Goal: Communication & Community: Answer question/provide support

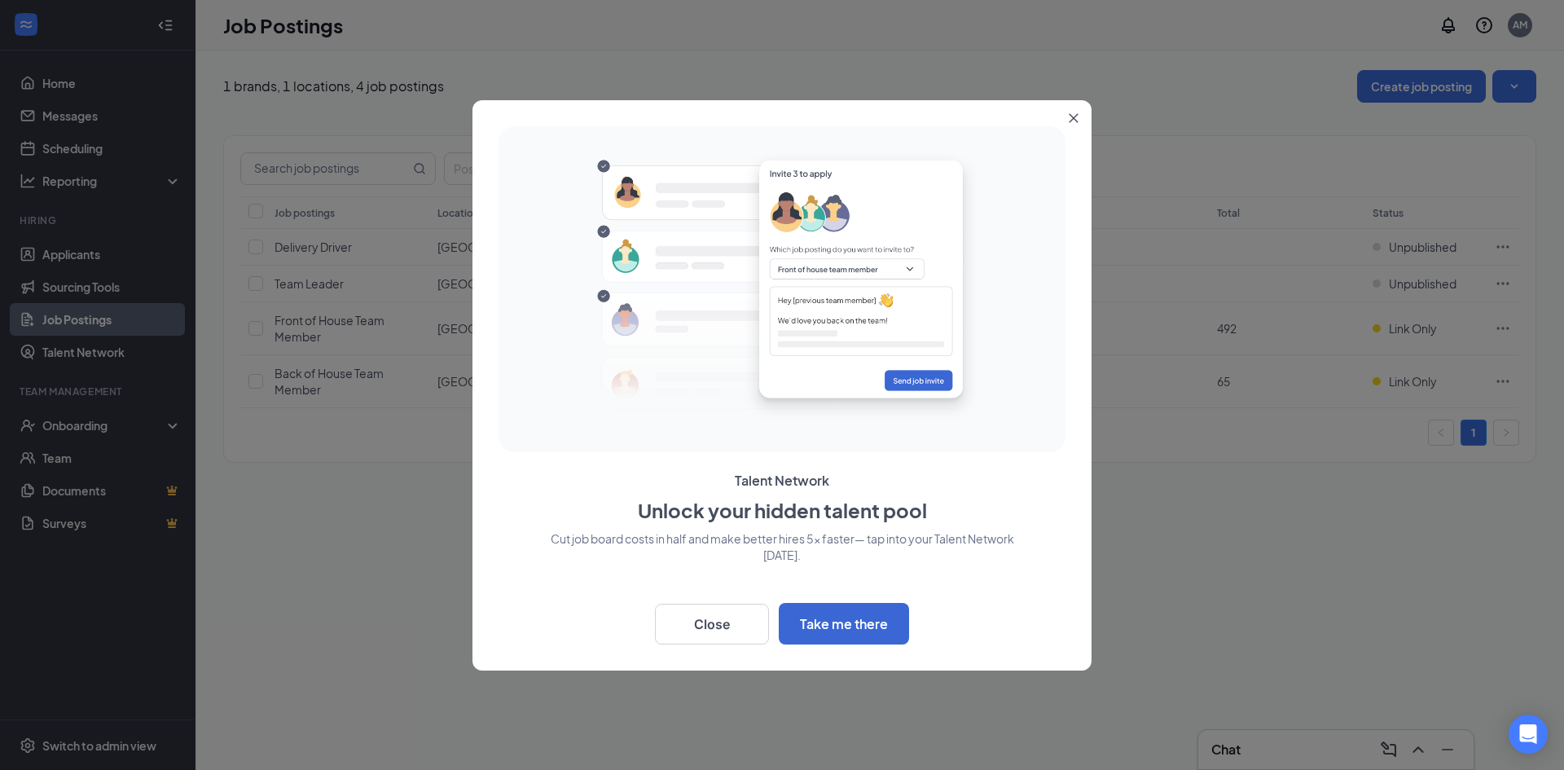
click at [1075, 116] on icon "Close" at bounding box center [1073, 117] width 9 height 9
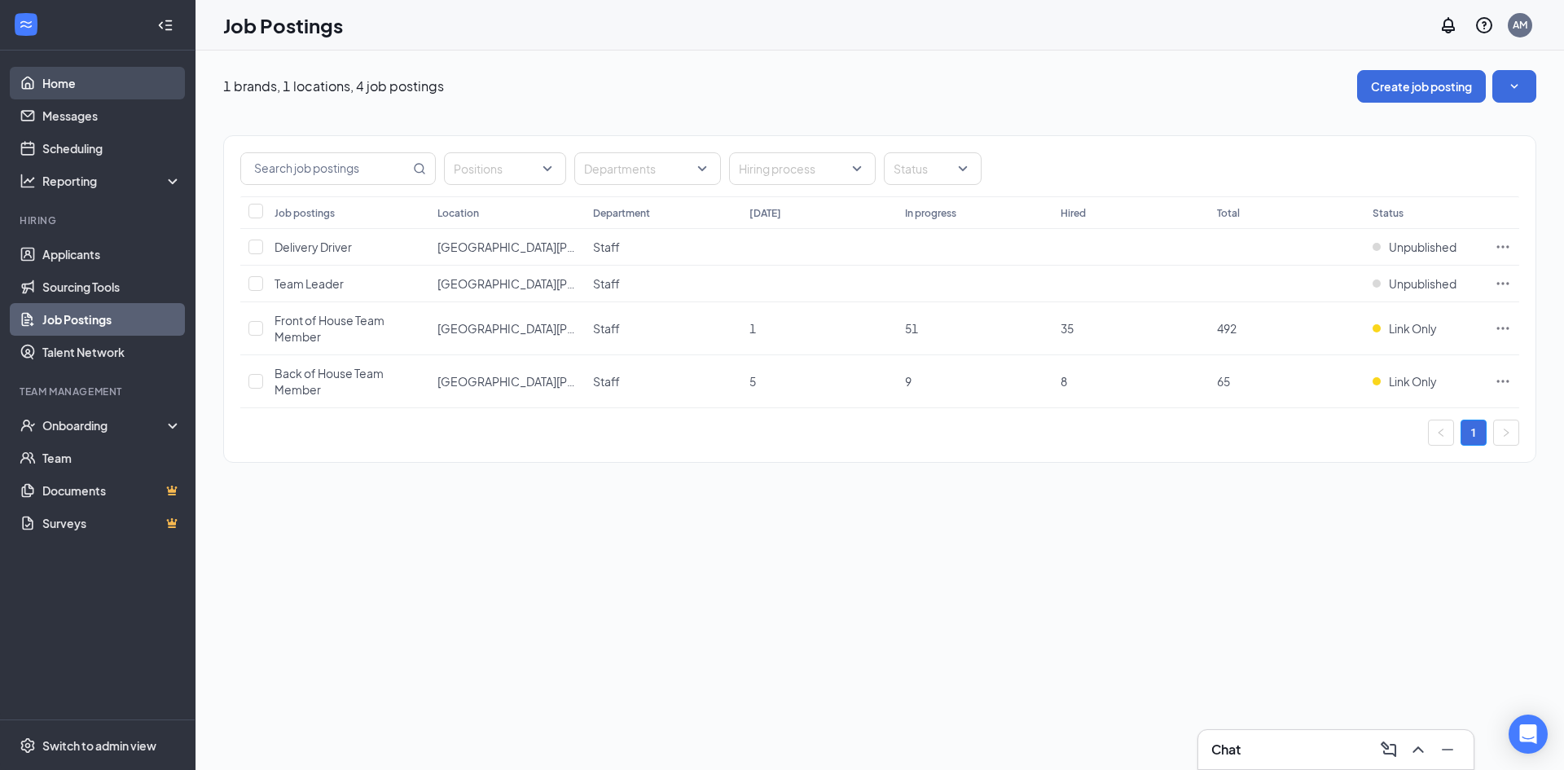
click at [67, 94] on link "Home" at bounding box center [111, 83] width 139 height 33
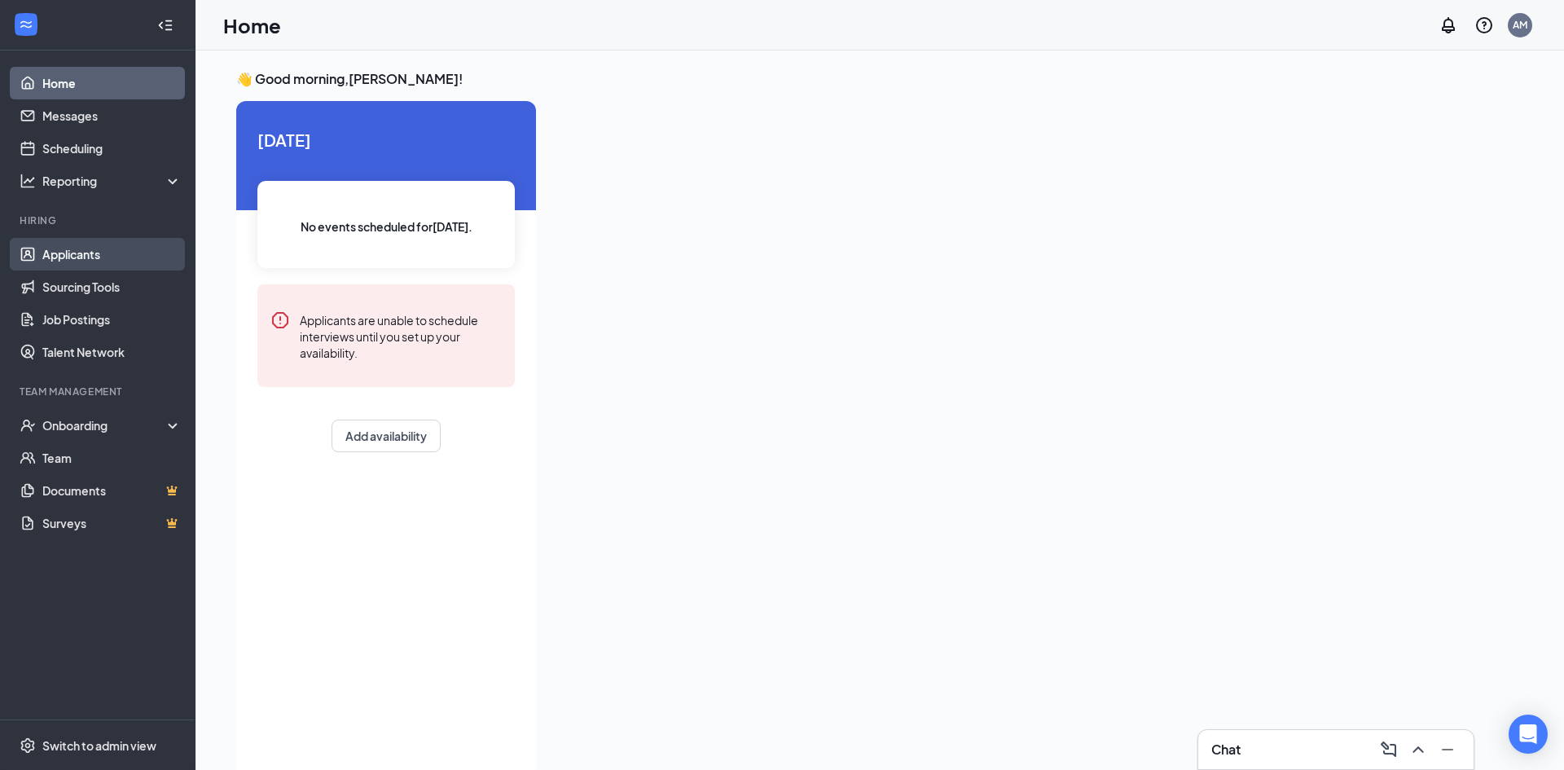
click at [90, 247] on link "Applicants" at bounding box center [111, 254] width 139 height 33
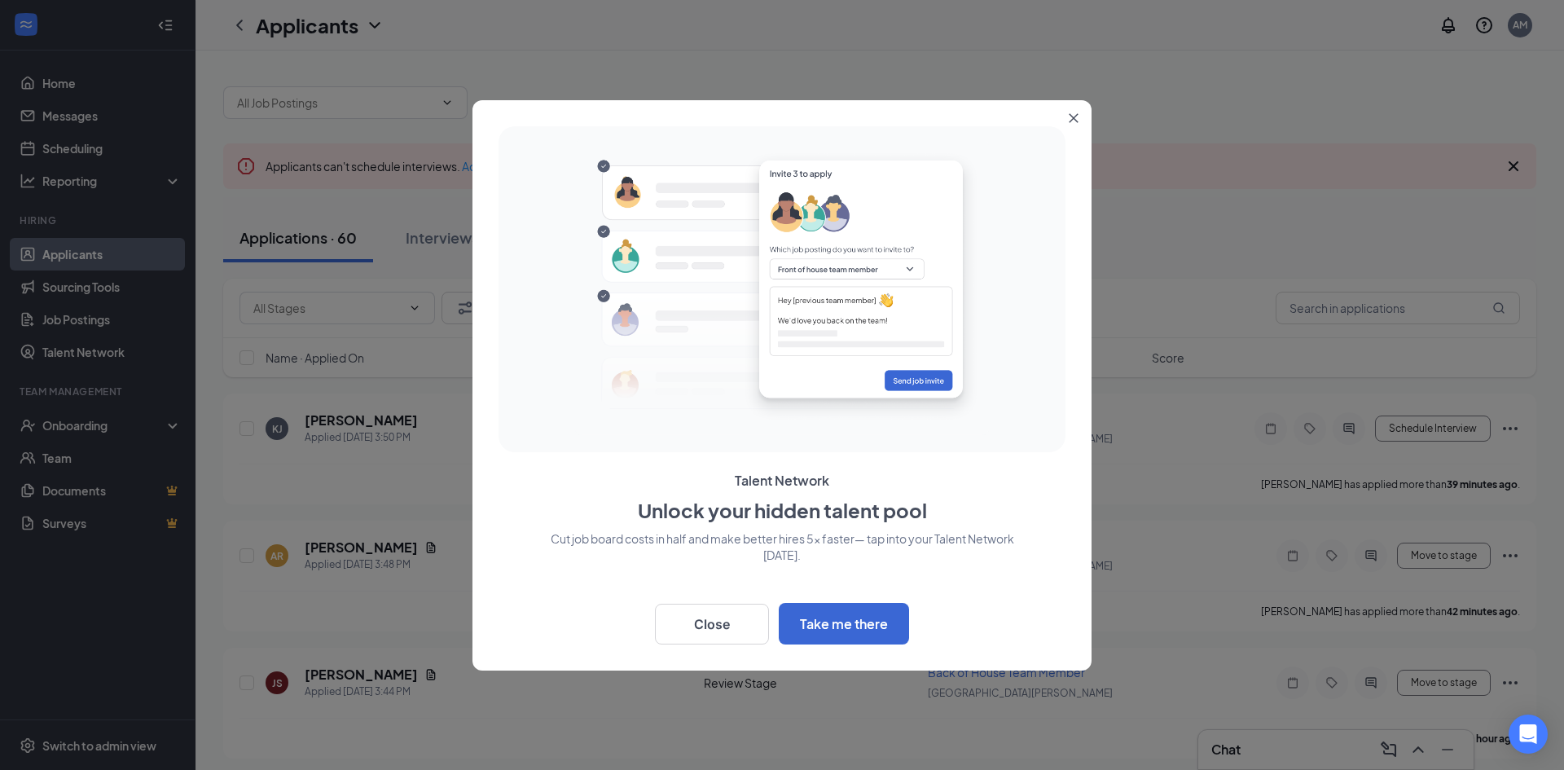
click at [1076, 116] on icon "Close" at bounding box center [1073, 118] width 10 height 10
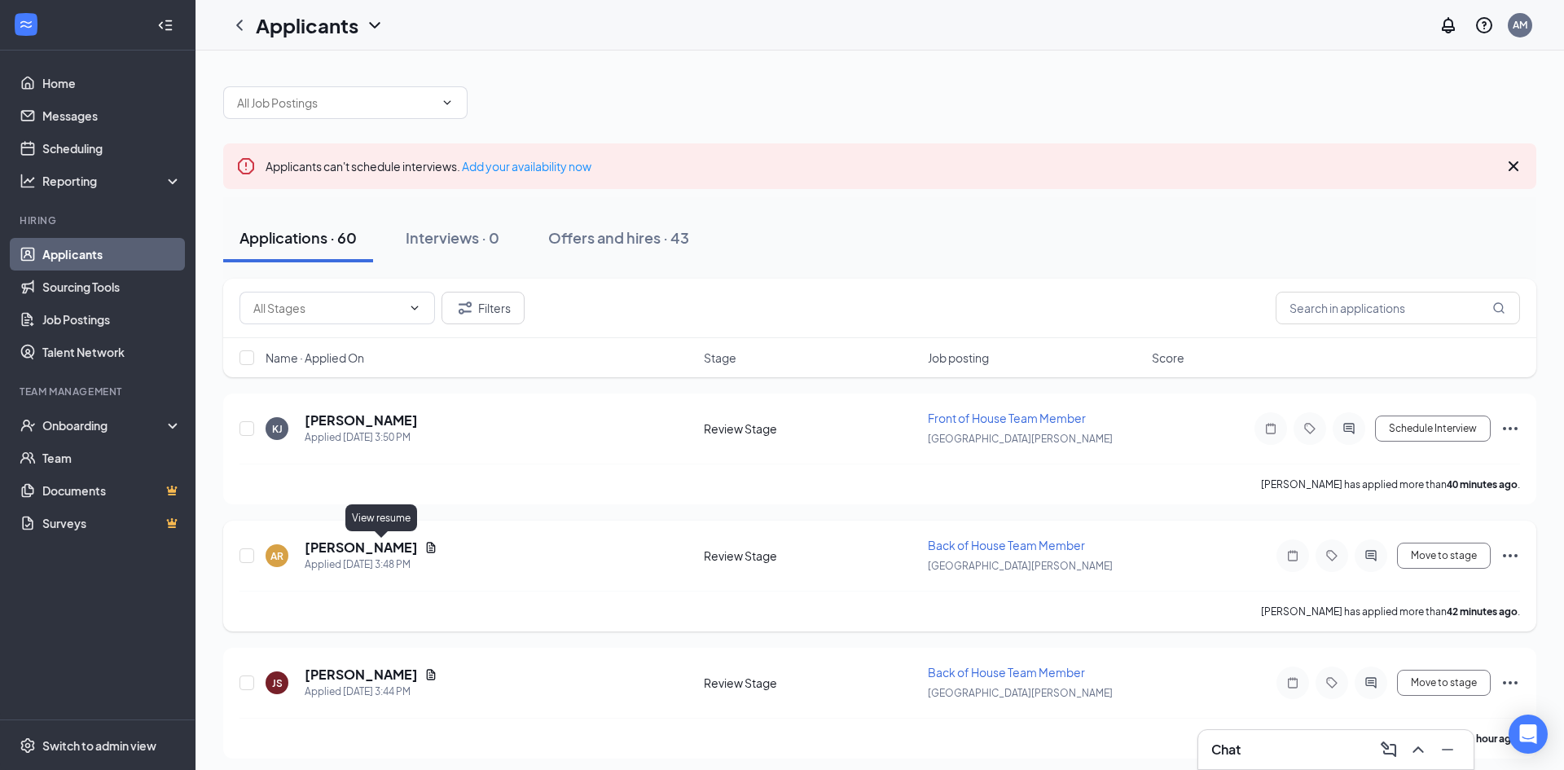
click at [424, 550] on icon "Document" at bounding box center [430, 547] width 13 height 13
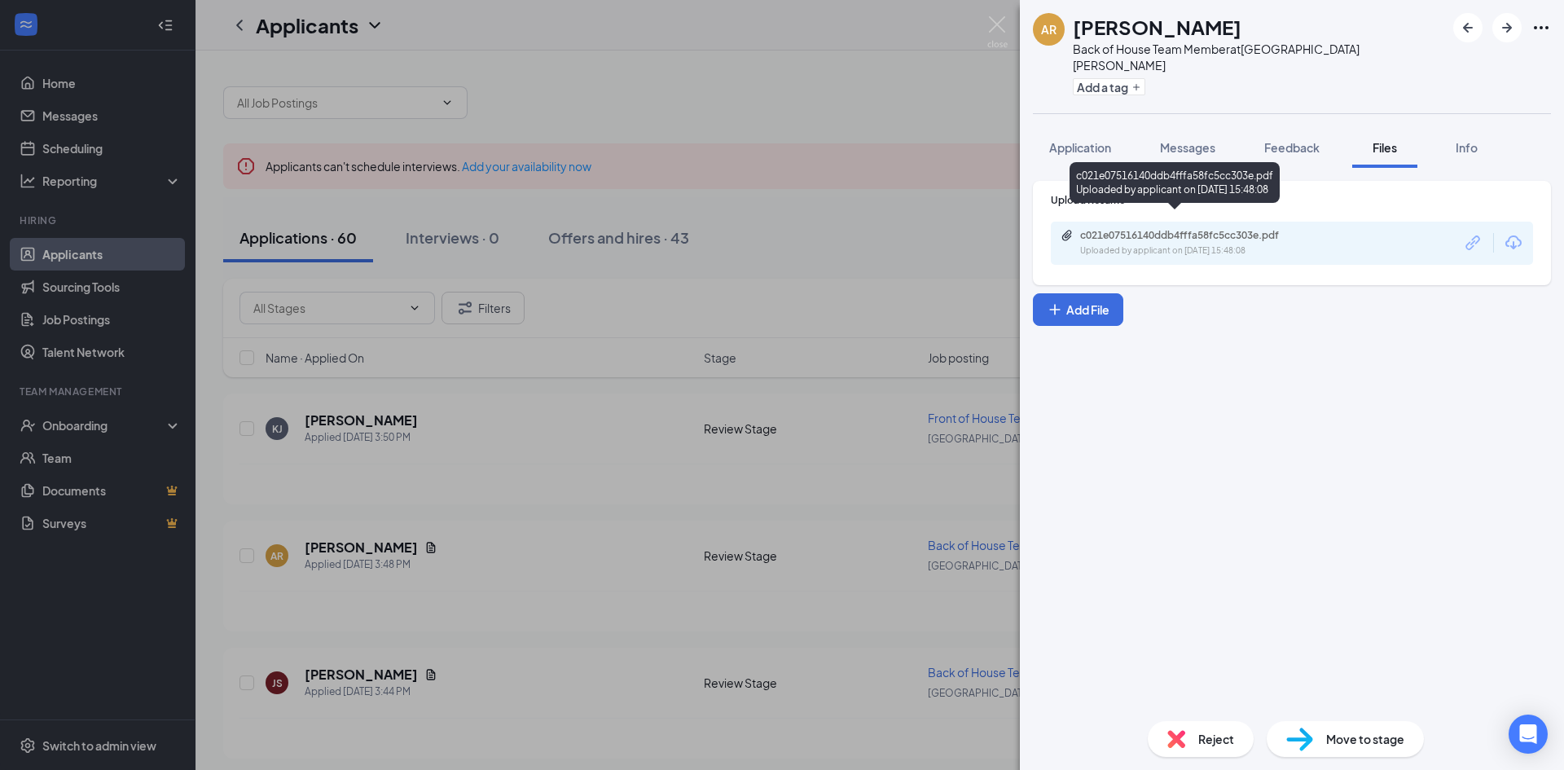
click at [1208, 229] on div "c021e07516140ddb4fffa58fc5cc303e.pdf" at bounding box center [1194, 235] width 228 height 13
click at [998, 23] on img at bounding box center [997, 32] width 20 height 32
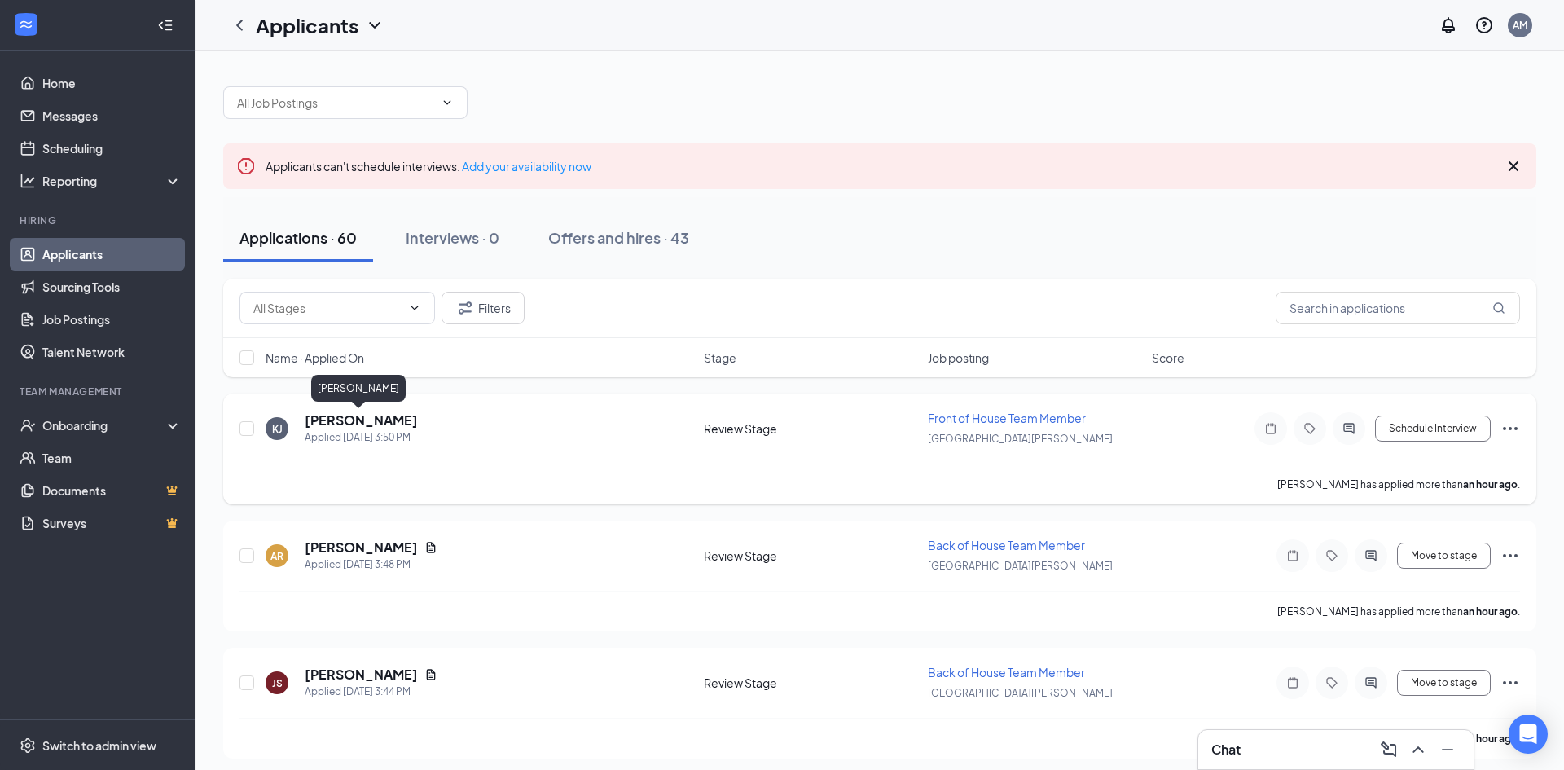
click at [372, 425] on h5 "[PERSON_NAME]" at bounding box center [361, 420] width 113 height 18
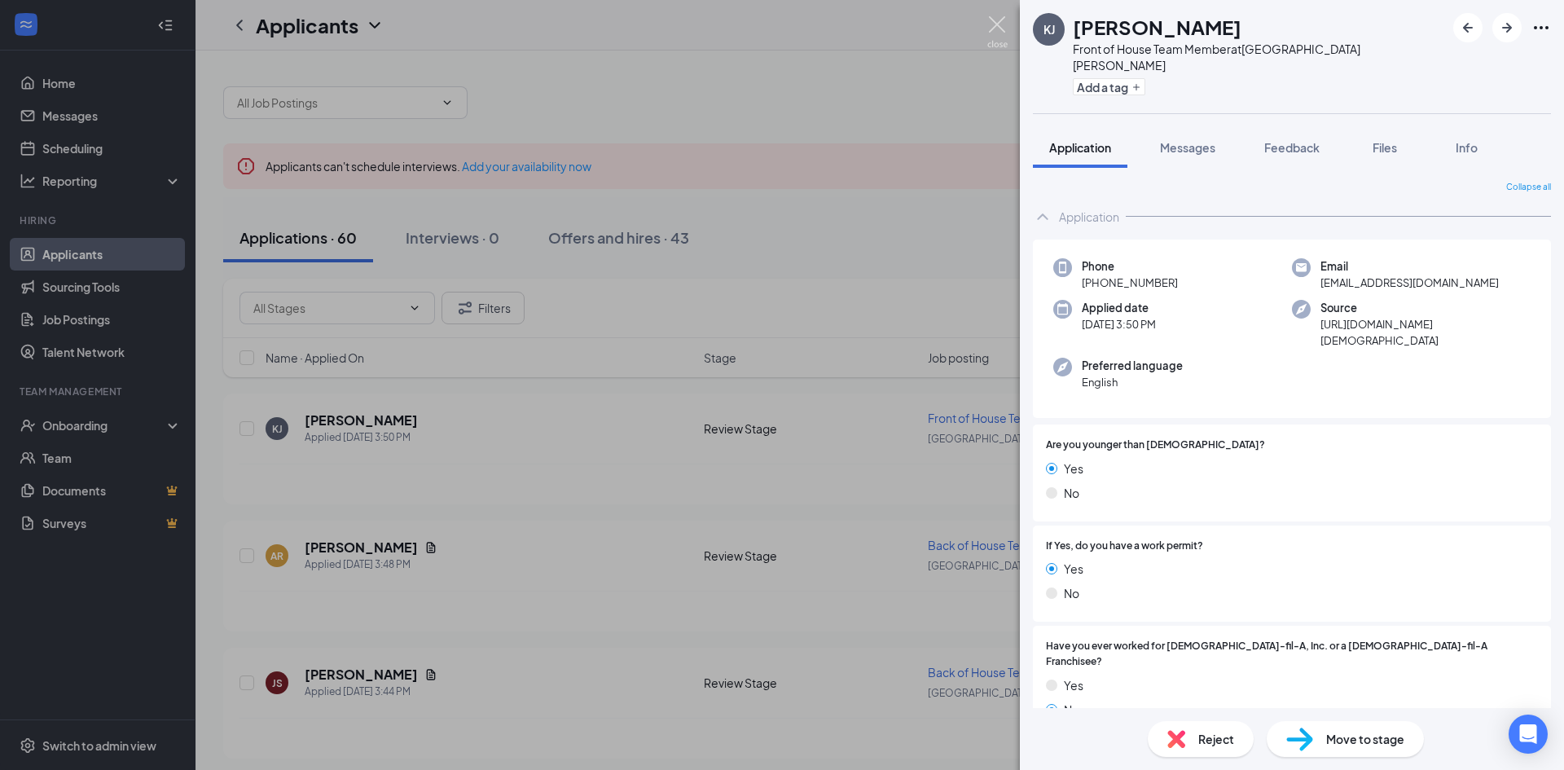
click at [1002, 30] on img at bounding box center [997, 32] width 20 height 32
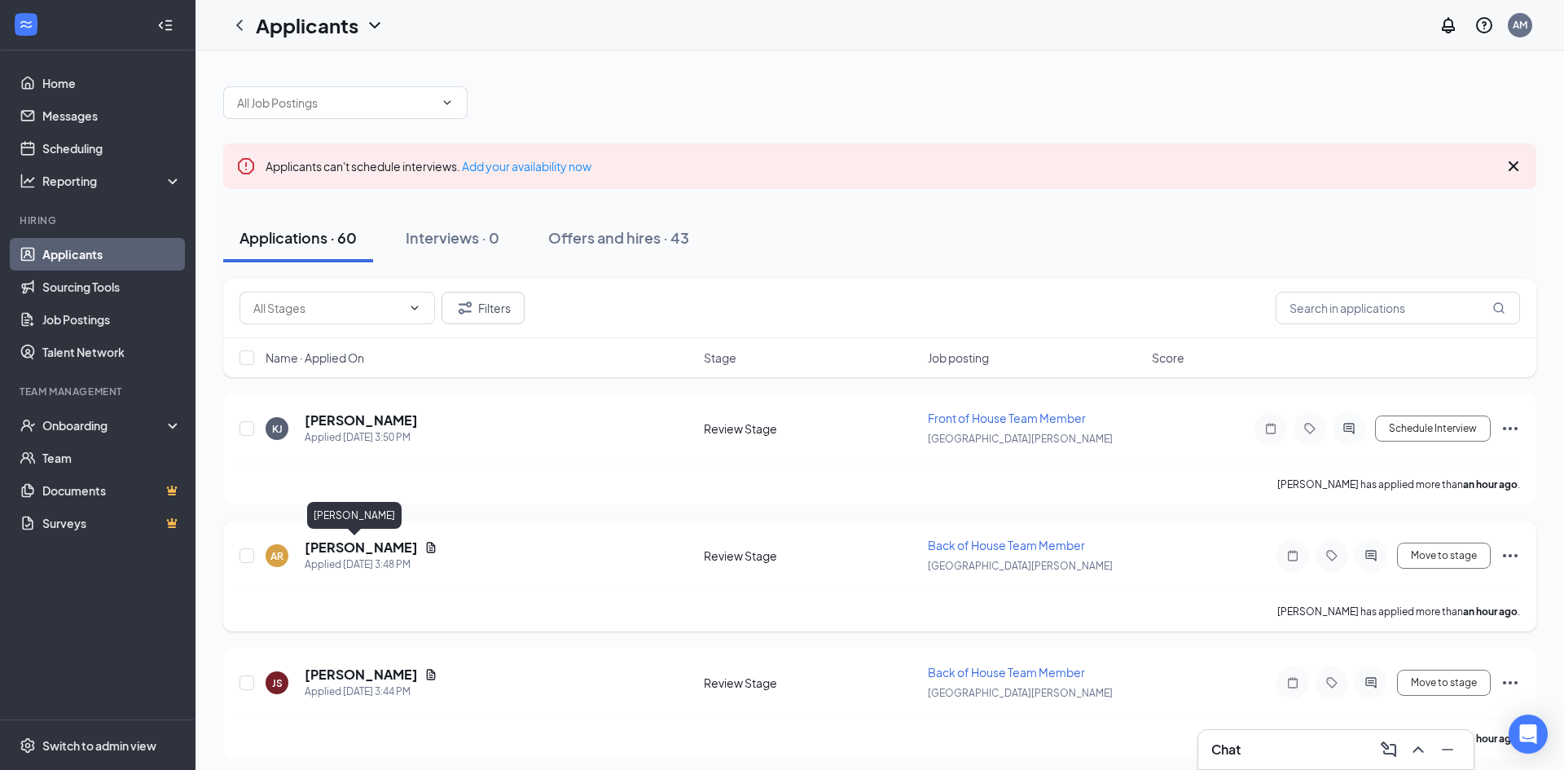
click at [336, 543] on h5 "[PERSON_NAME]" at bounding box center [361, 547] width 113 height 18
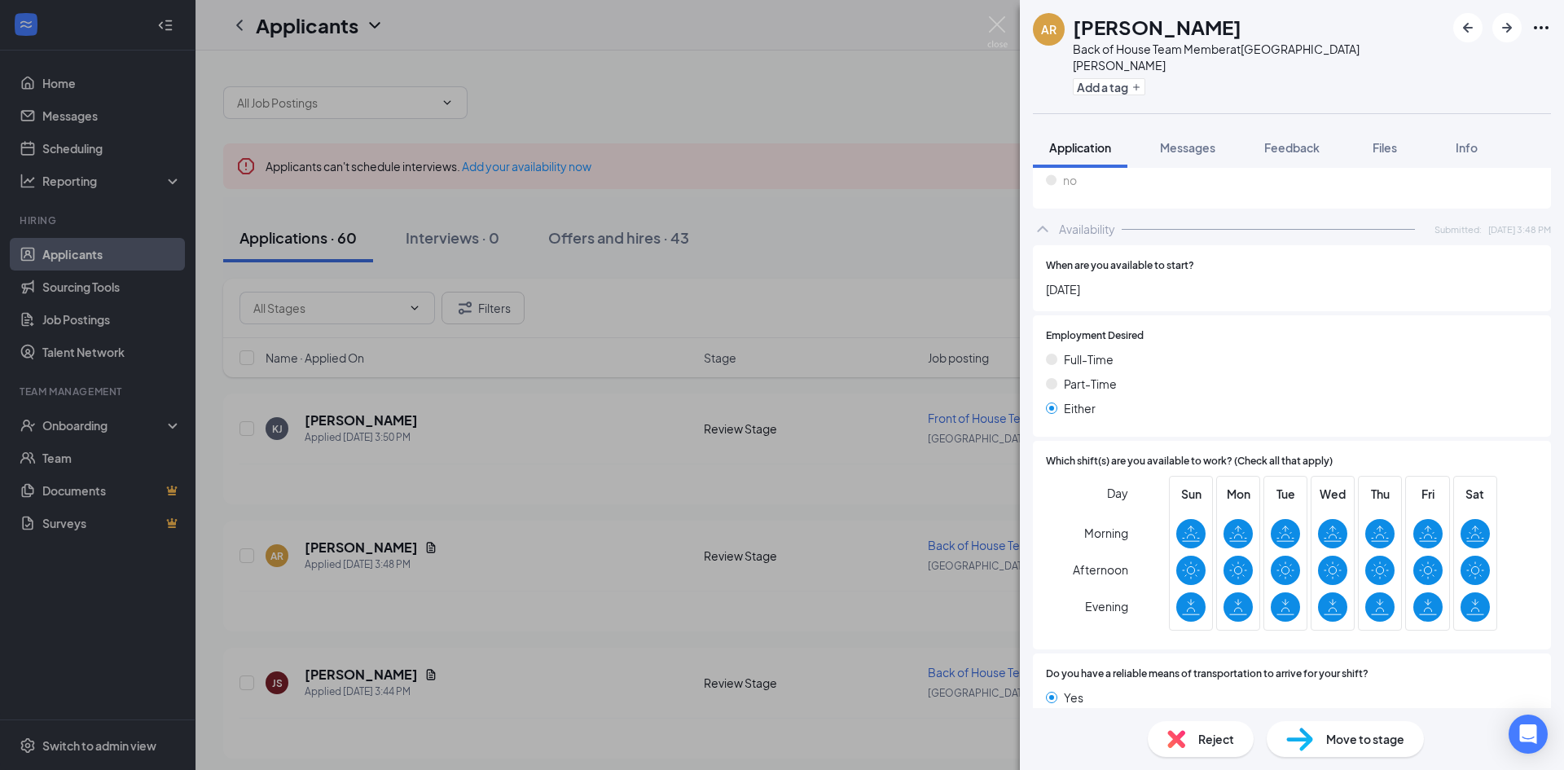
scroll to position [899, 0]
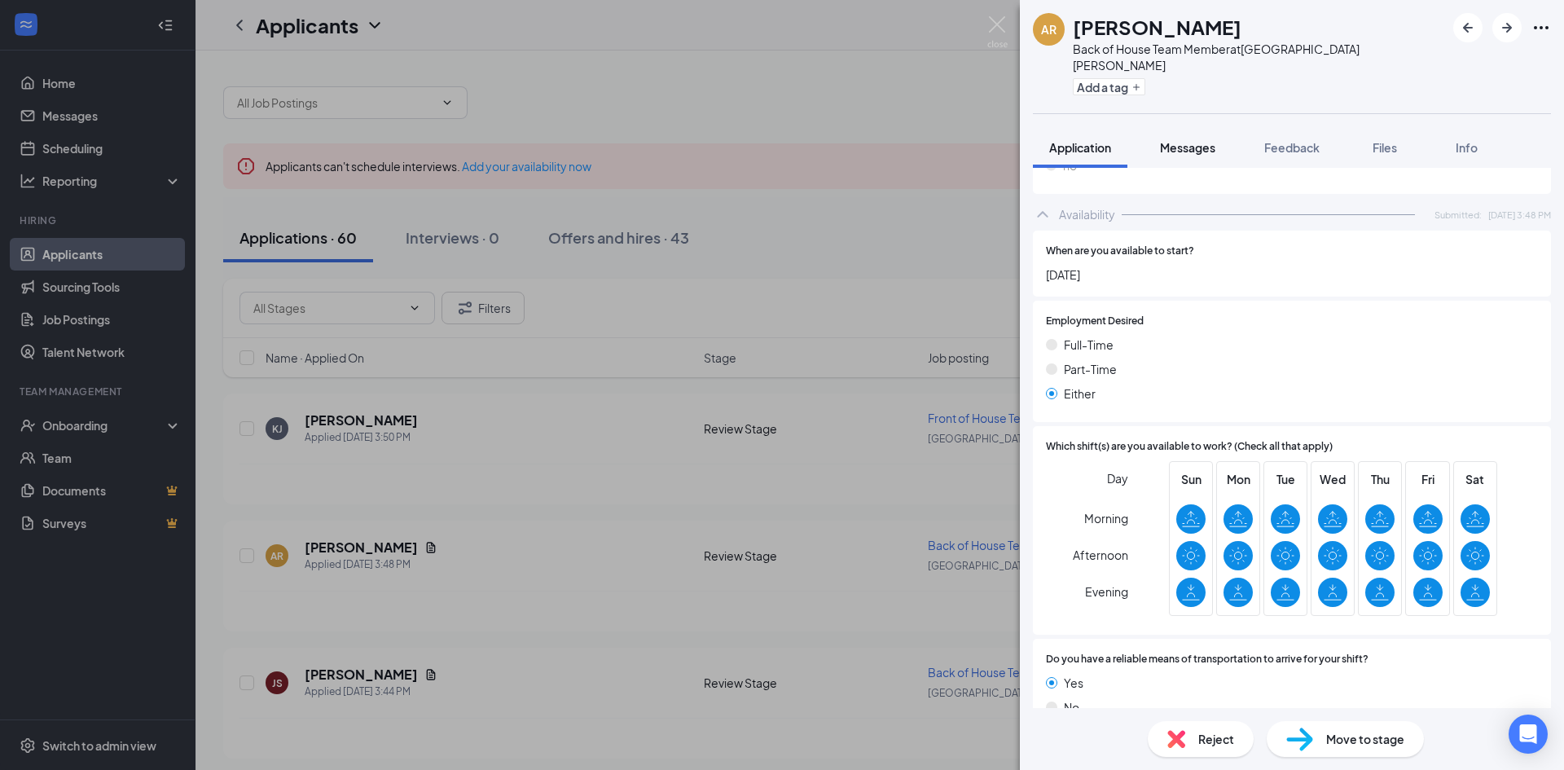
click at [1190, 140] on span "Messages" at bounding box center [1187, 147] width 55 height 15
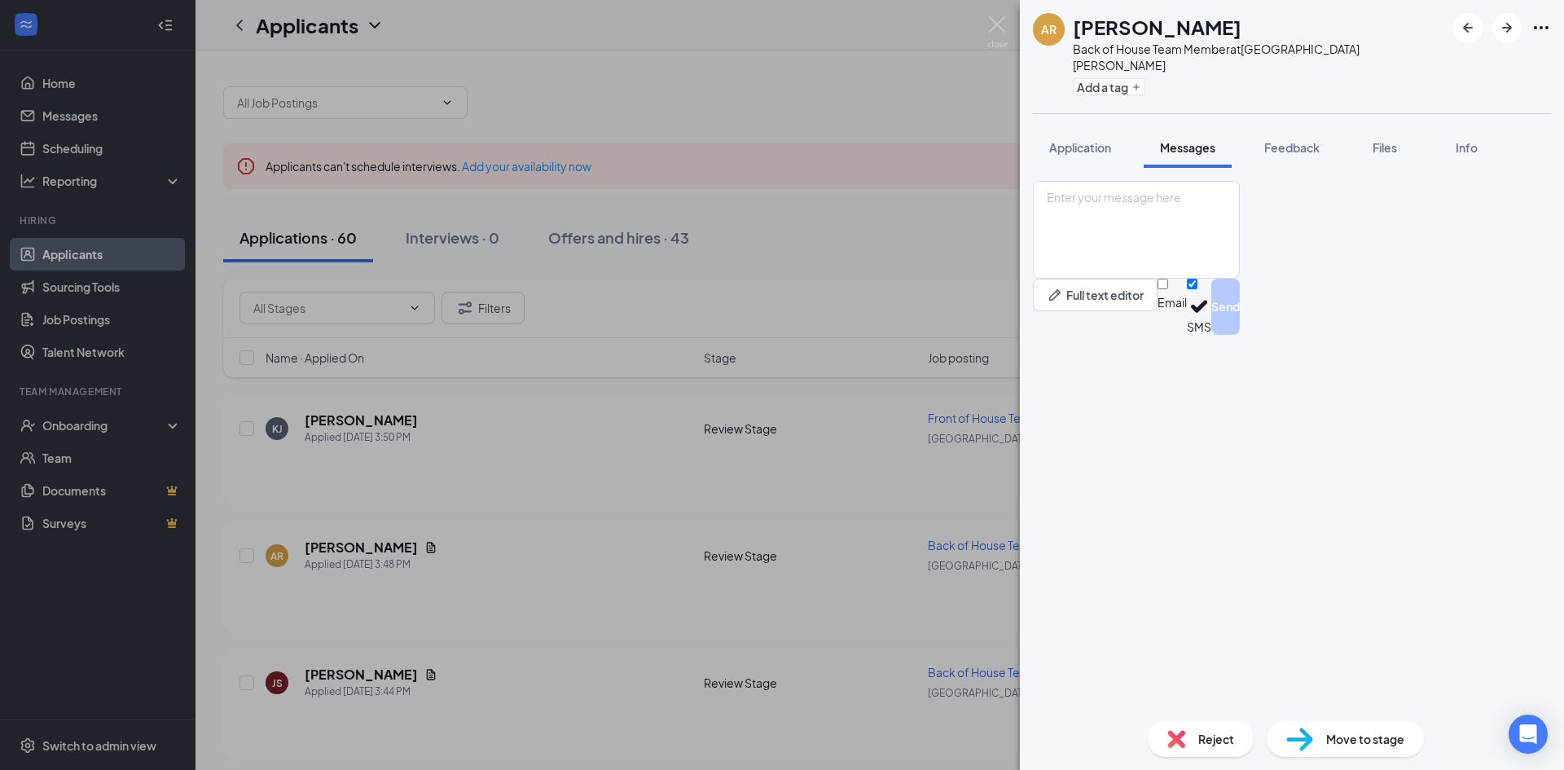
click at [1205, 279] on textarea at bounding box center [1136, 230] width 207 height 98
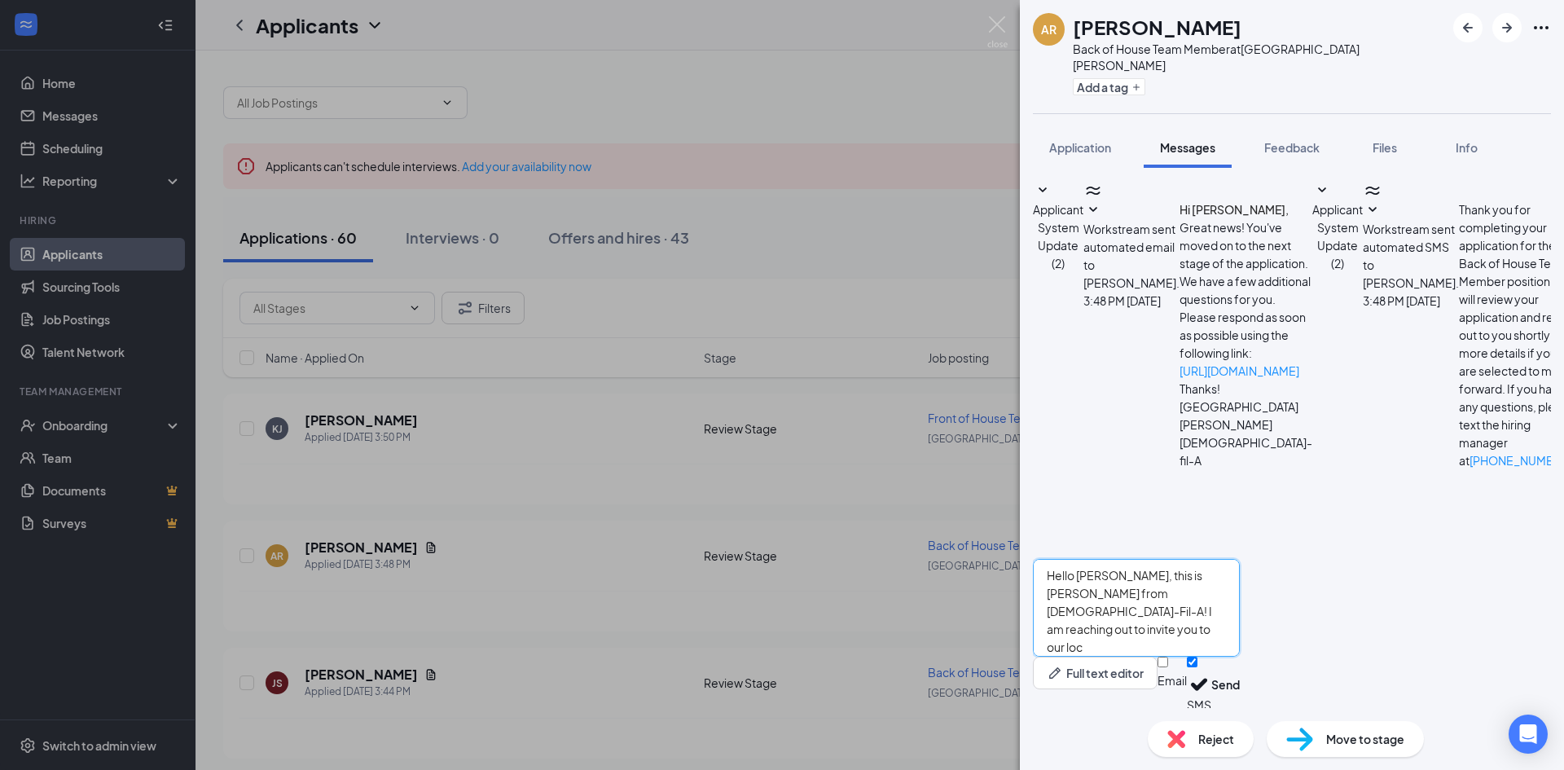
click at [1240, 635] on textarea "Hello [PERSON_NAME], this is [PERSON_NAME] from [DEMOGRAPHIC_DATA]-Fil-A! I am …" at bounding box center [1136, 608] width 207 height 98
click at [1240, 577] on textarea "Hello [PERSON_NAME], this is [PERSON_NAME] from [DEMOGRAPHIC_DATA]-Fil-A! I am …" at bounding box center [1136, 608] width 207 height 98
type textarea "Hello [PERSON_NAME], this is [PERSON_NAME] from [DEMOGRAPHIC_DATA]-Fil-A! I am …"
click at [1240, 667] on button "Send" at bounding box center [1225, 684] width 29 height 56
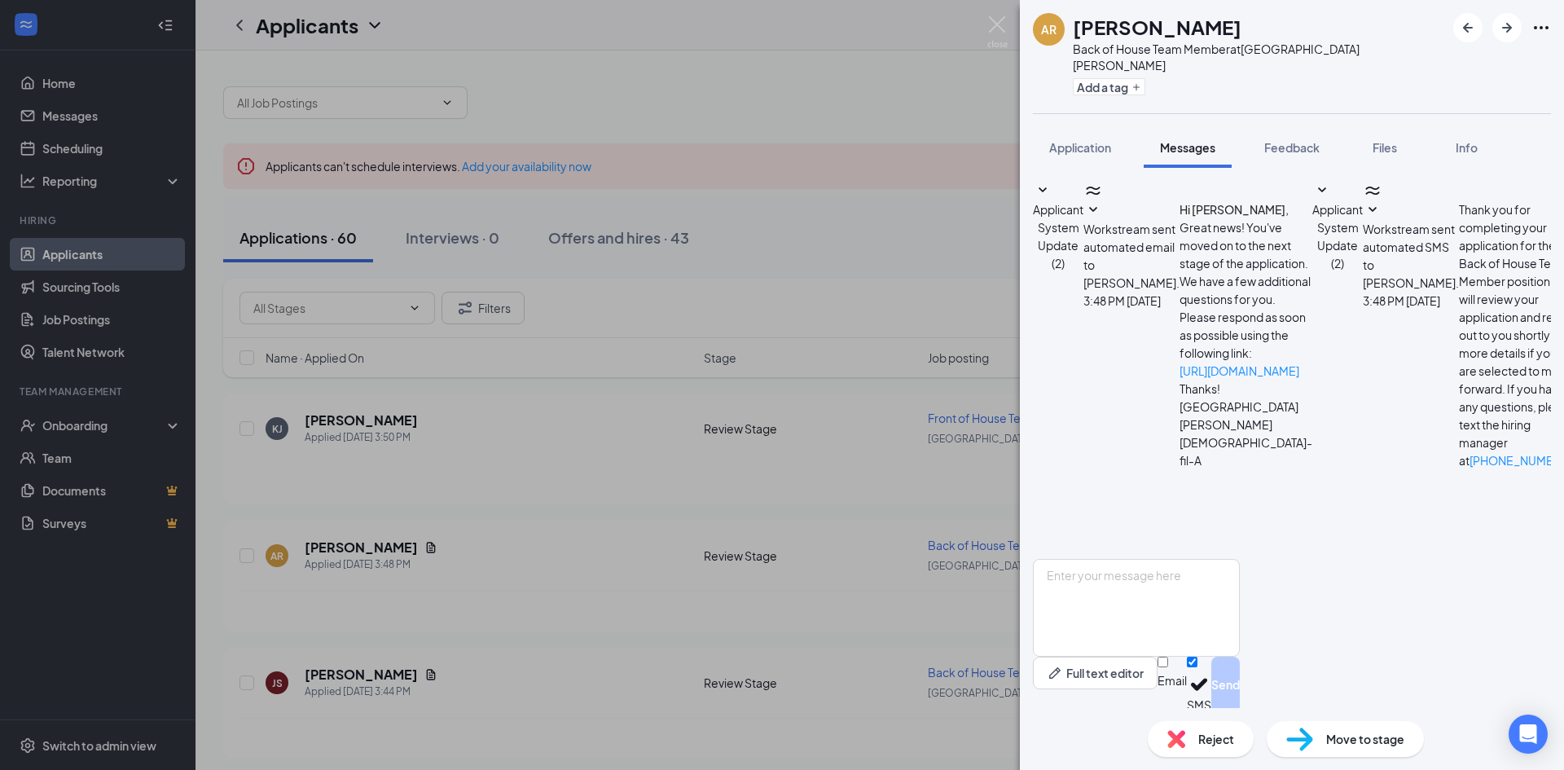
click at [1000, 13] on div "AR [PERSON_NAME] Back of House Team Member at [GEOGRAPHIC_DATA][PERSON_NAME] Ad…" at bounding box center [782, 385] width 1564 height 770
click at [994, 26] on div "Applicants AM" at bounding box center [879, 25] width 1368 height 50
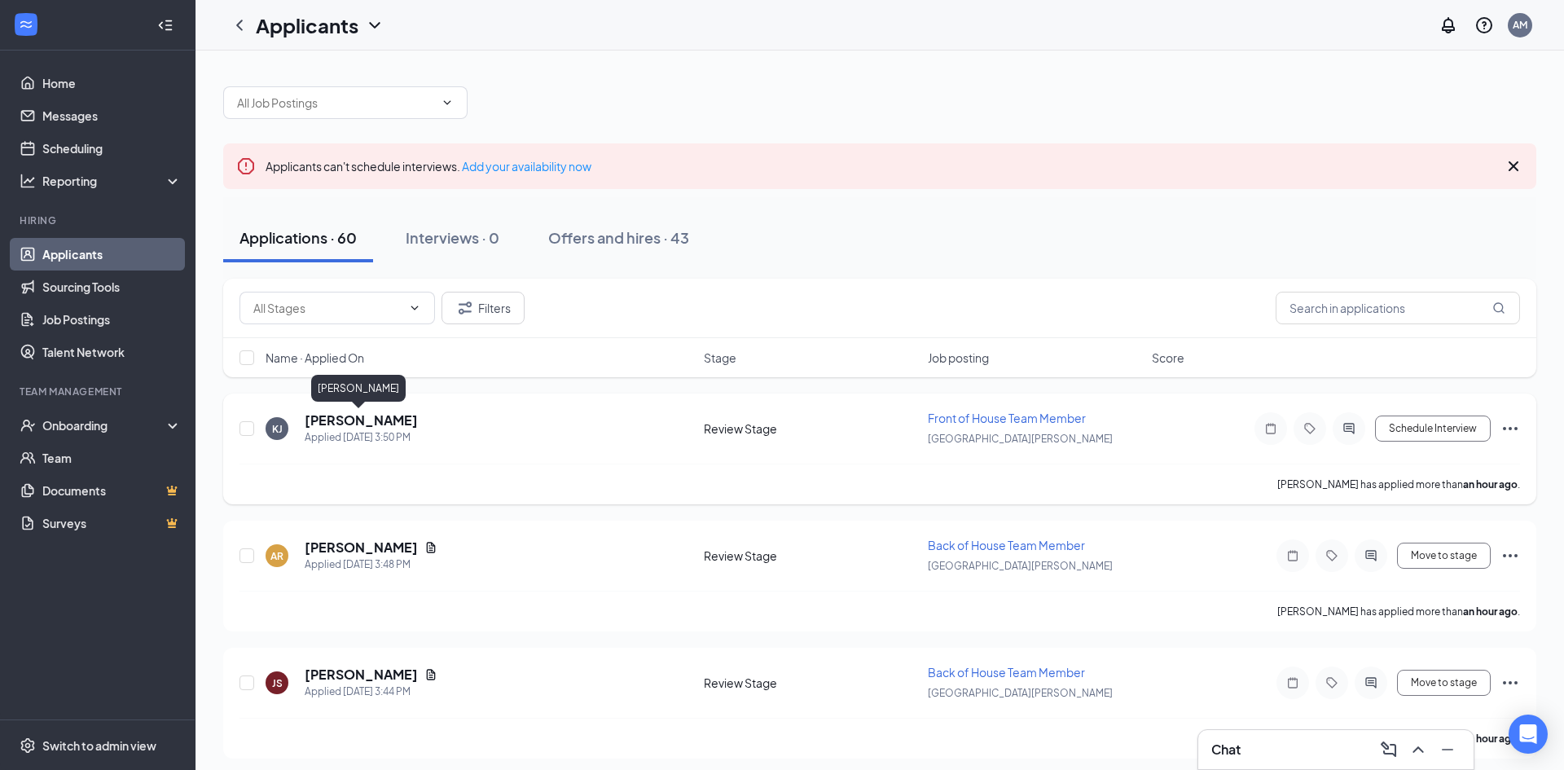
click at [339, 423] on h5 "[PERSON_NAME]" at bounding box center [361, 420] width 113 height 18
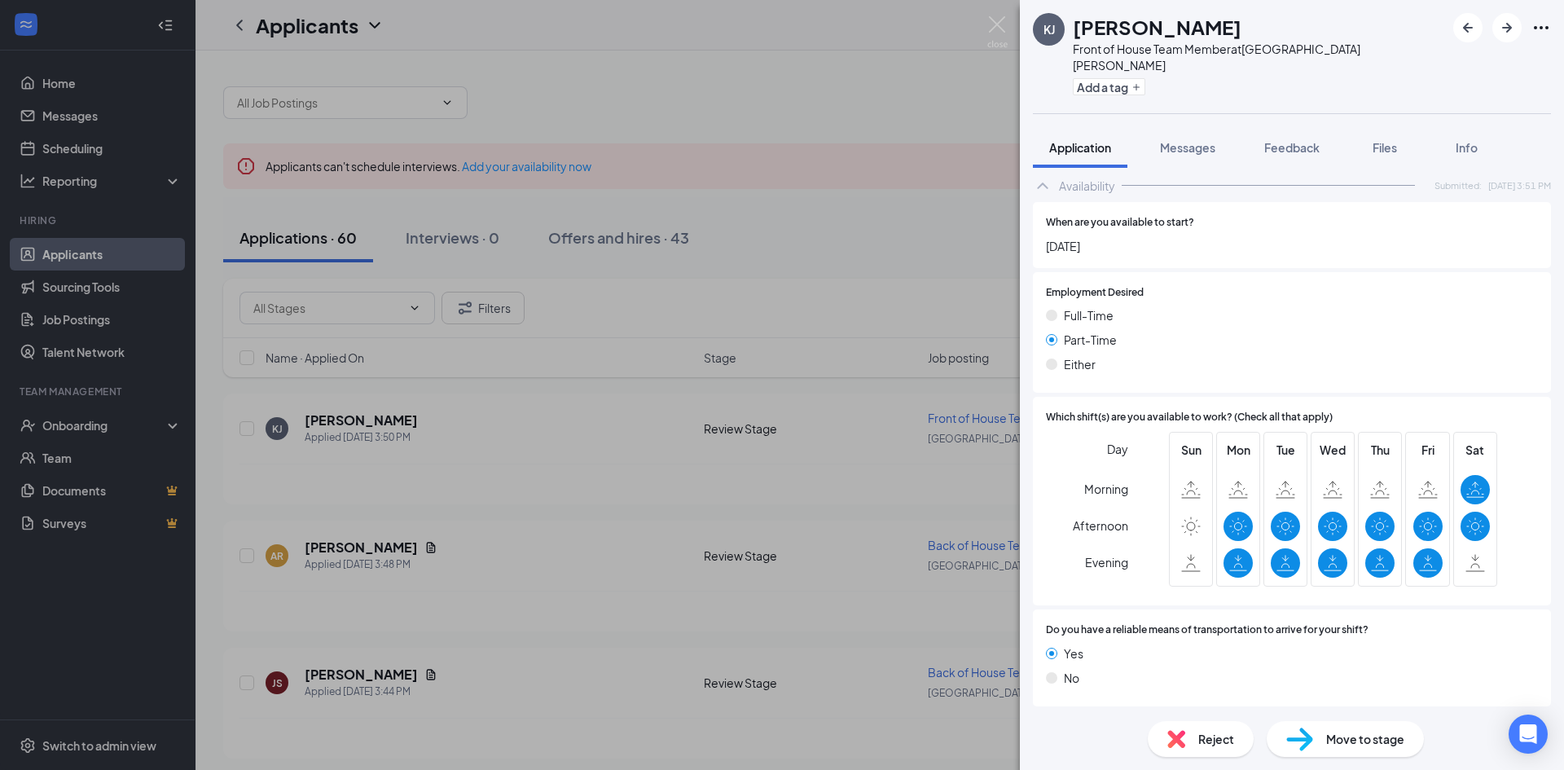
scroll to position [845, 0]
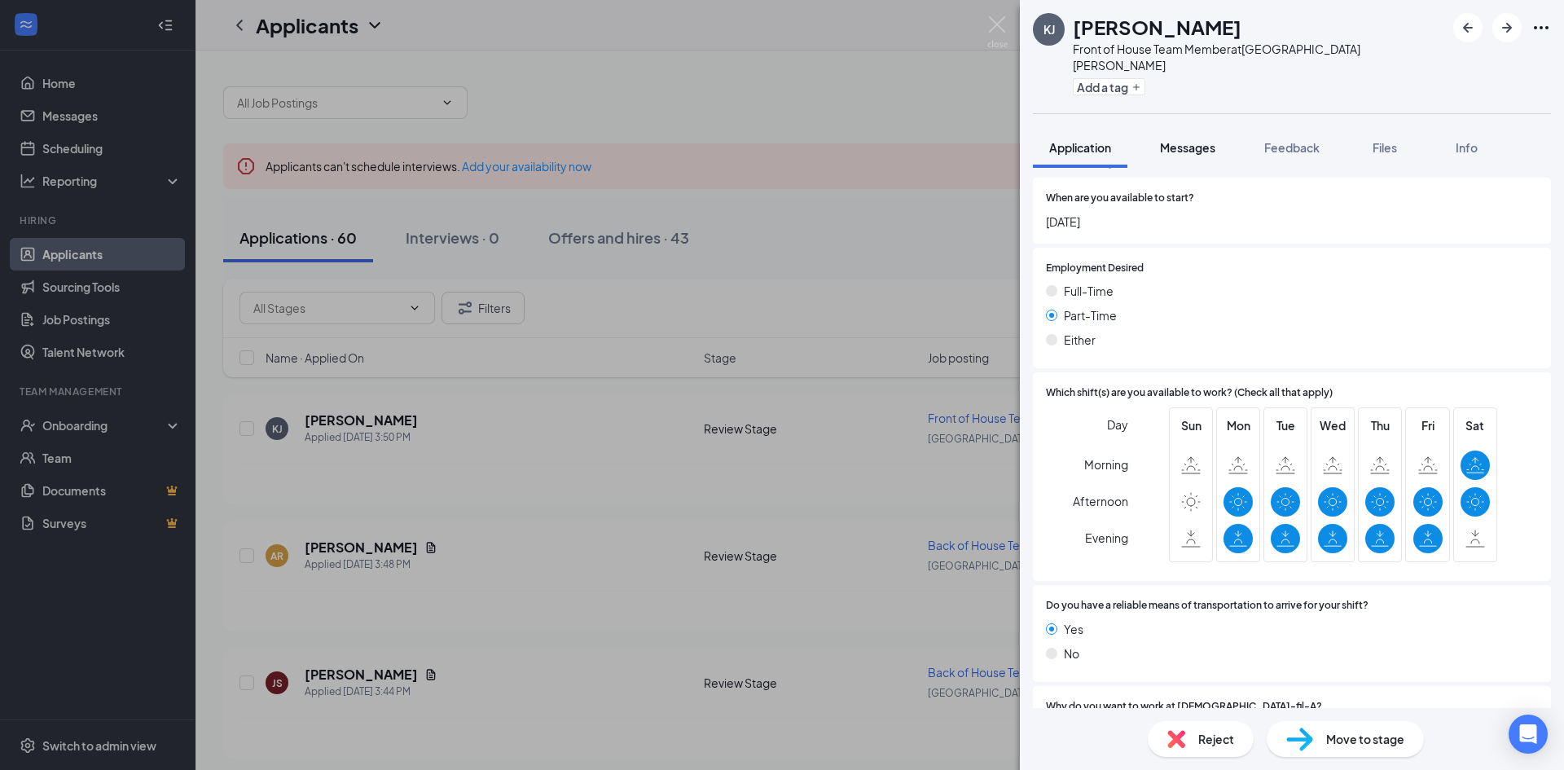
click at [1193, 140] on span "Messages" at bounding box center [1187, 147] width 55 height 15
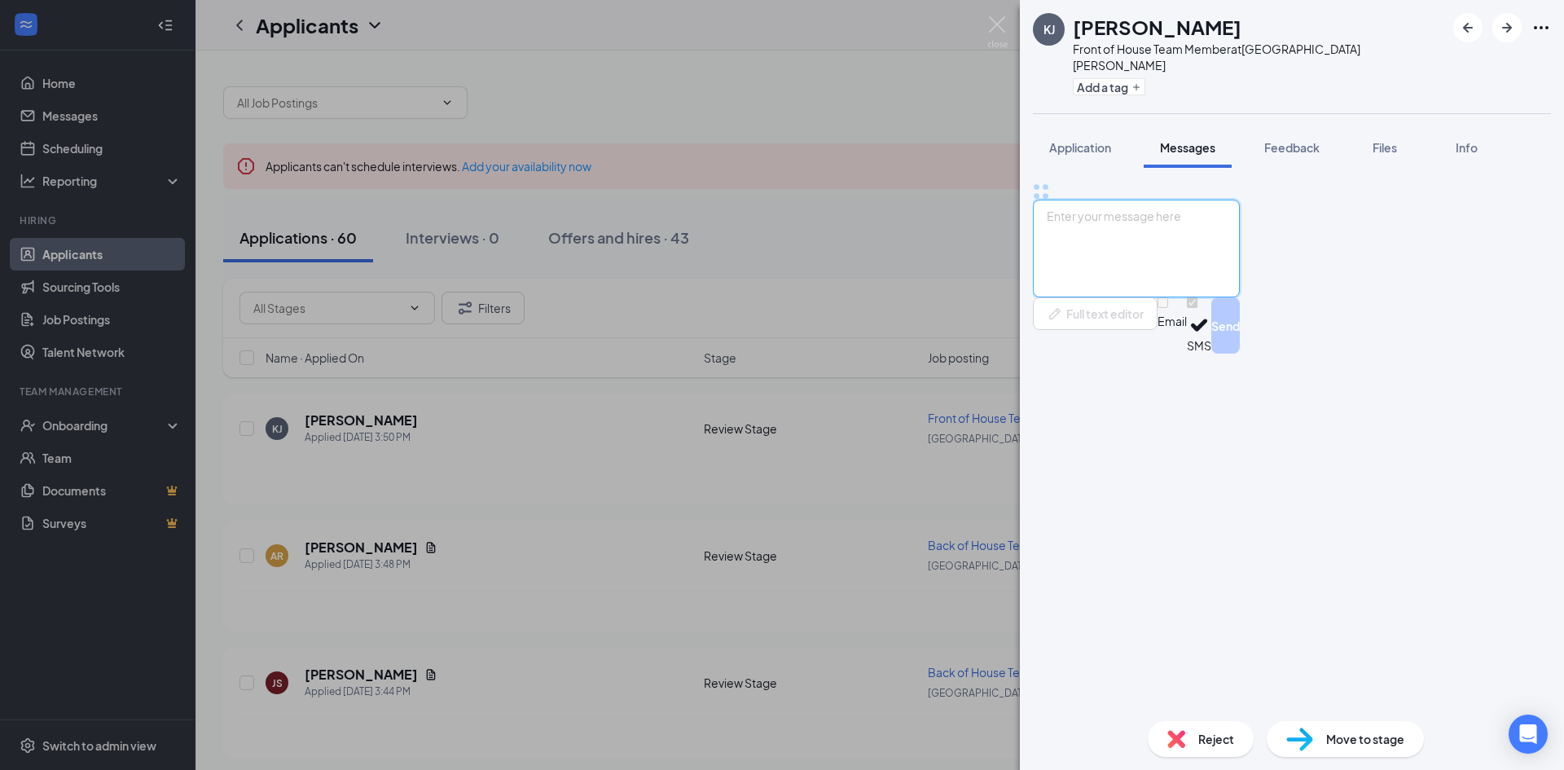
click at [1229, 297] on textarea at bounding box center [1136, 249] width 207 height 98
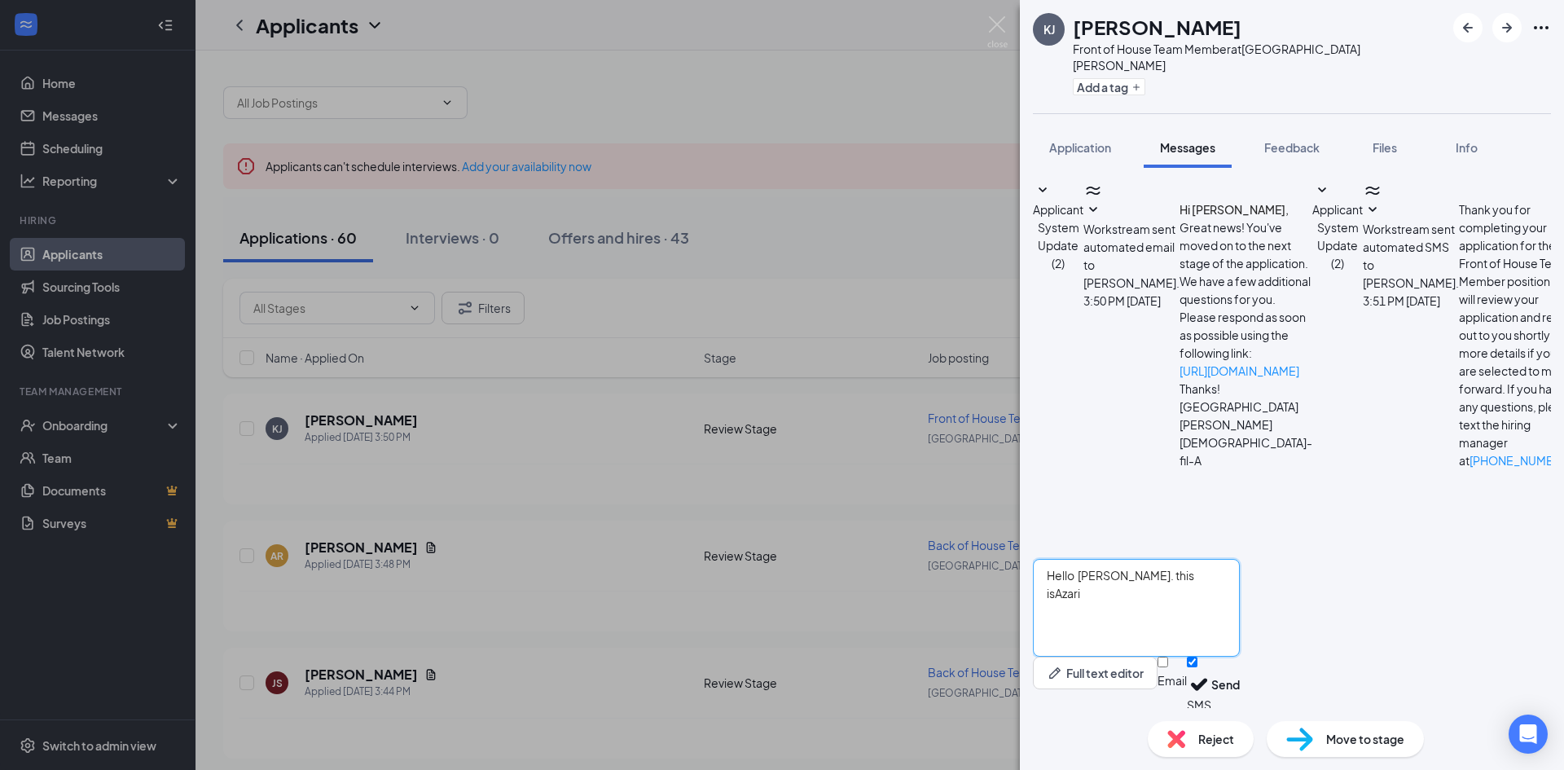
click at [1240, 577] on textarea "Hello [PERSON_NAME]. this isAzari" at bounding box center [1136, 608] width 207 height 98
click at [1147, 575] on textarea "Hello [PERSON_NAME]. this is [PERSON_NAME] from [DEMOGRAPHIC_DATA]-Fil-A!" at bounding box center [1136, 608] width 207 height 98
click at [1240, 574] on textarea "Hello [PERSON_NAME], this is [PERSON_NAME] from [DEMOGRAPHIC_DATA]-Fil-A!" at bounding box center [1136, 608] width 207 height 98
click at [1240, 615] on textarea "Hello [PERSON_NAME], this is [PERSON_NAME] from [DEMOGRAPHIC_DATA]-Fil-A! I am …" at bounding box center [1136, 608] width 207 height 98
type textarea "Hello [PERSON_NAME], this is [PERSON_NAME] from [DEMOGRAPHIC_DATA]-Fil-A! I am …"
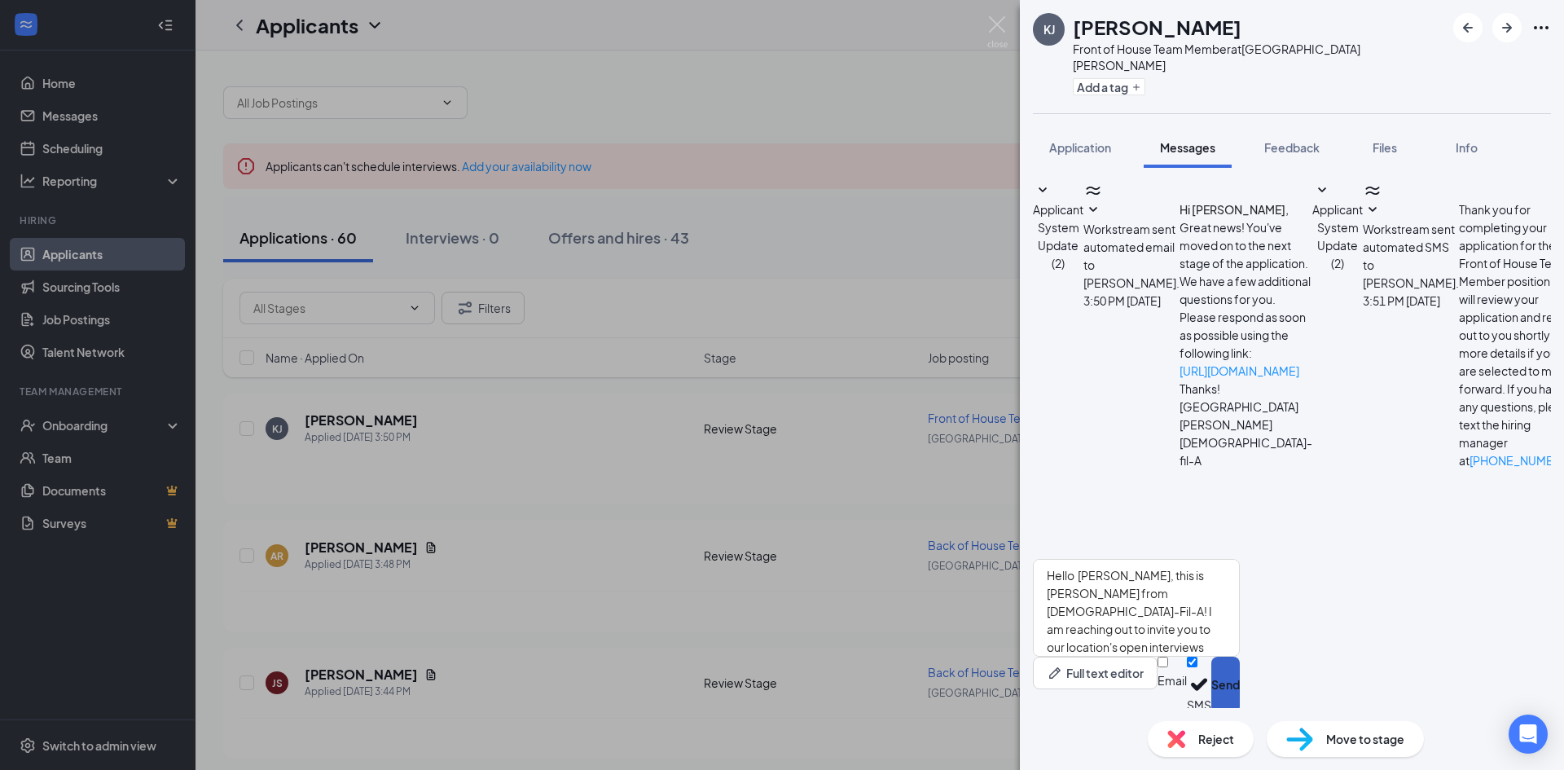
click at [1240, 676] on button "Send" at bounding box center [1225, 684] width 29 height 56
click at [987, 23] on img at bounding box center [997, 32] width 20 height 32
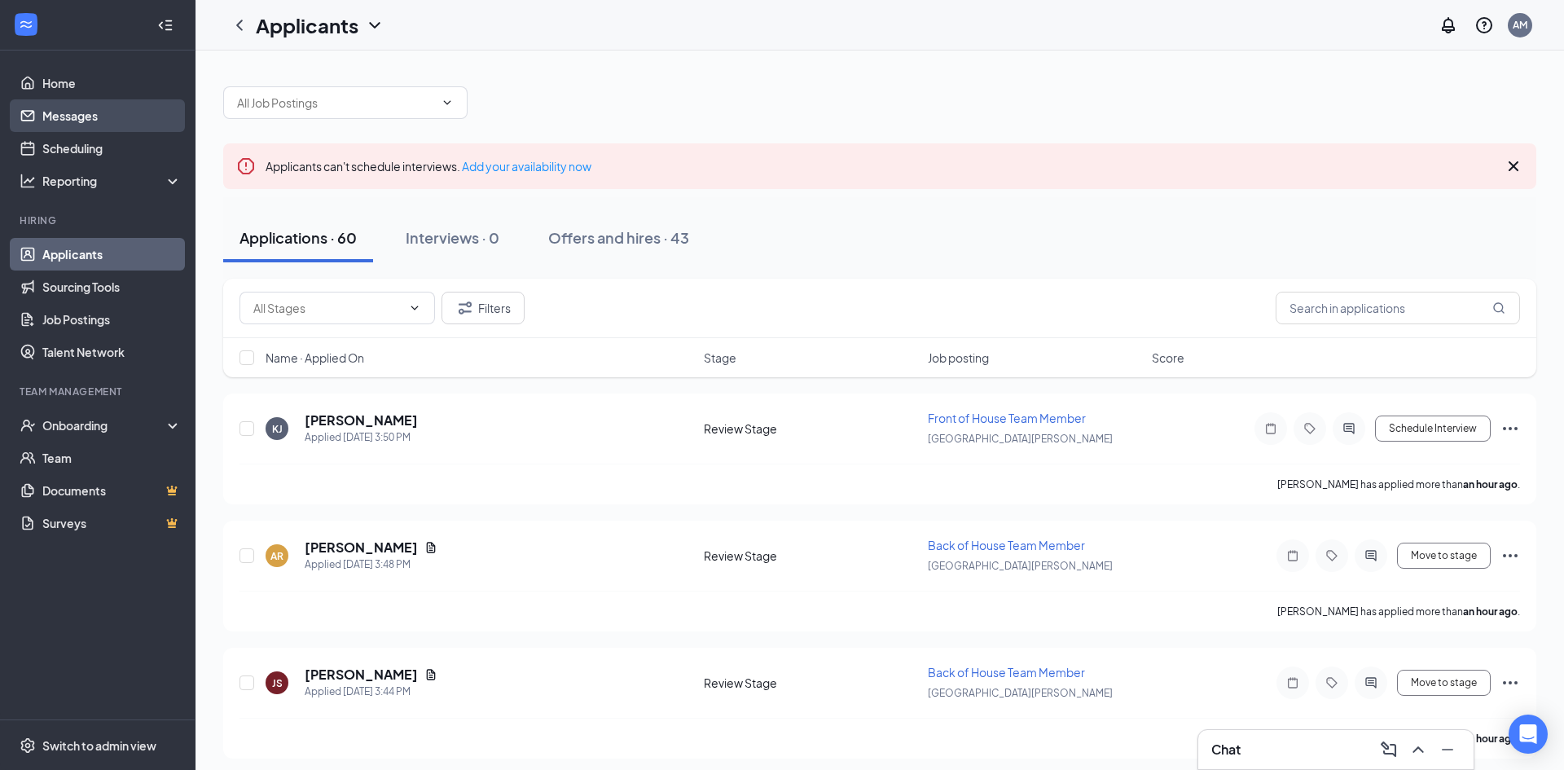
click at [75, 101] on link "Messages" at bounding box center [111, 115] width 139 height 33
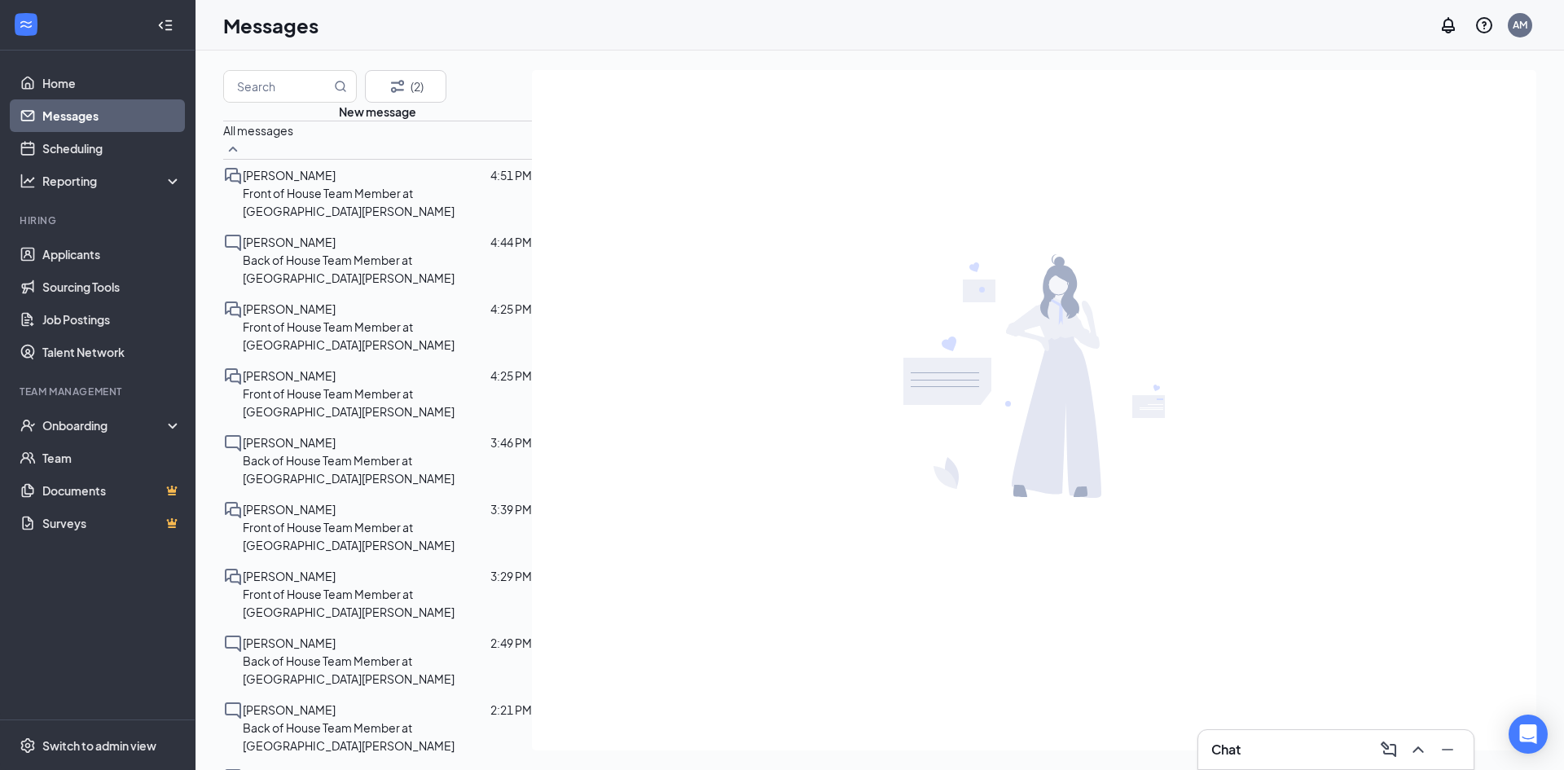
click at [287, 220] on p "Front of House Team Member at [GEOGRAPHIC_DATA][PERSON_NAME]" at bounding box center [387, 202] width 289 height 36
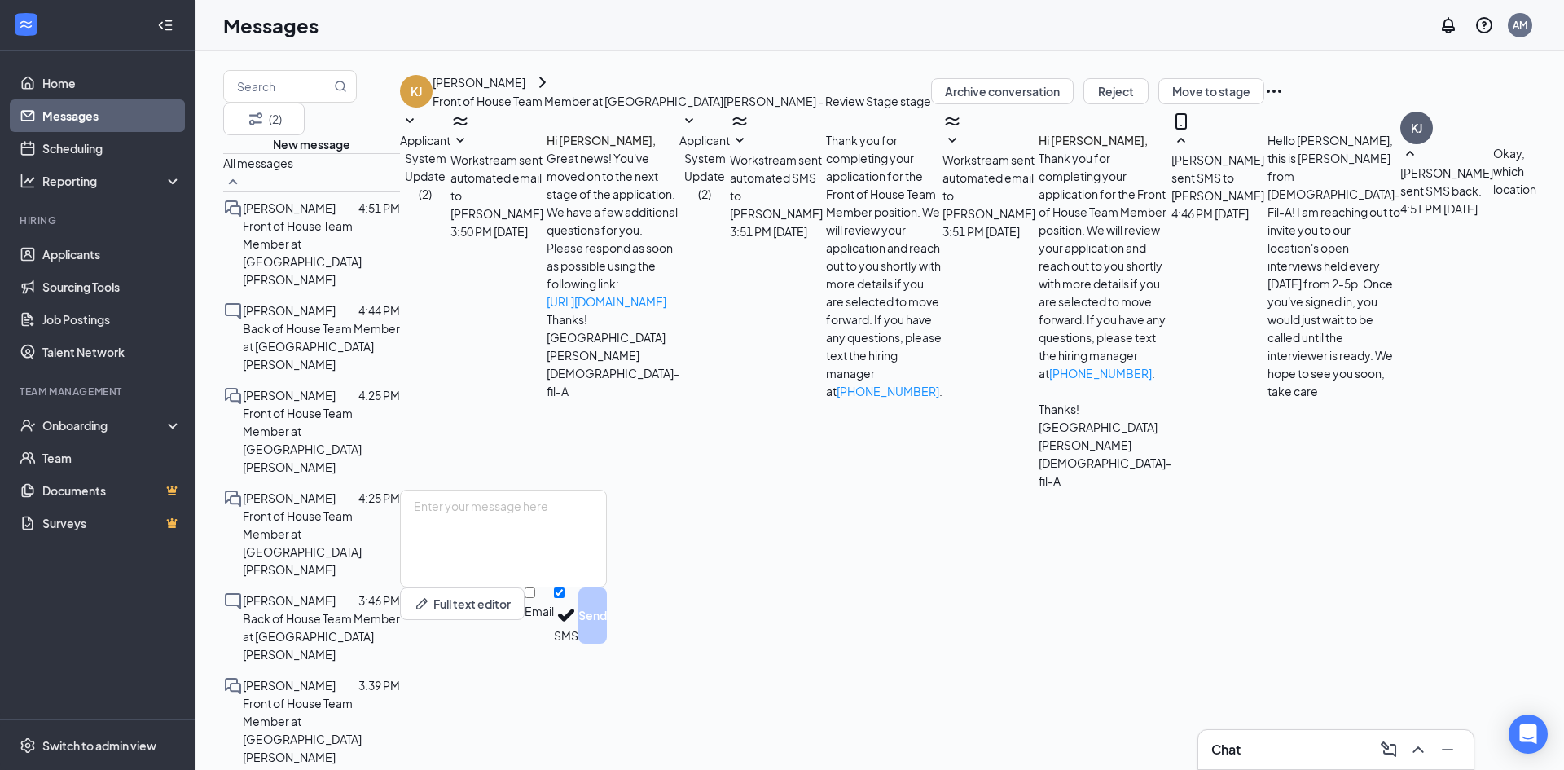
scroll to position [80, 0]
click at [607, 587] on textarea at bounding box center [503, 538] width 207 height 98
type textarea "w"
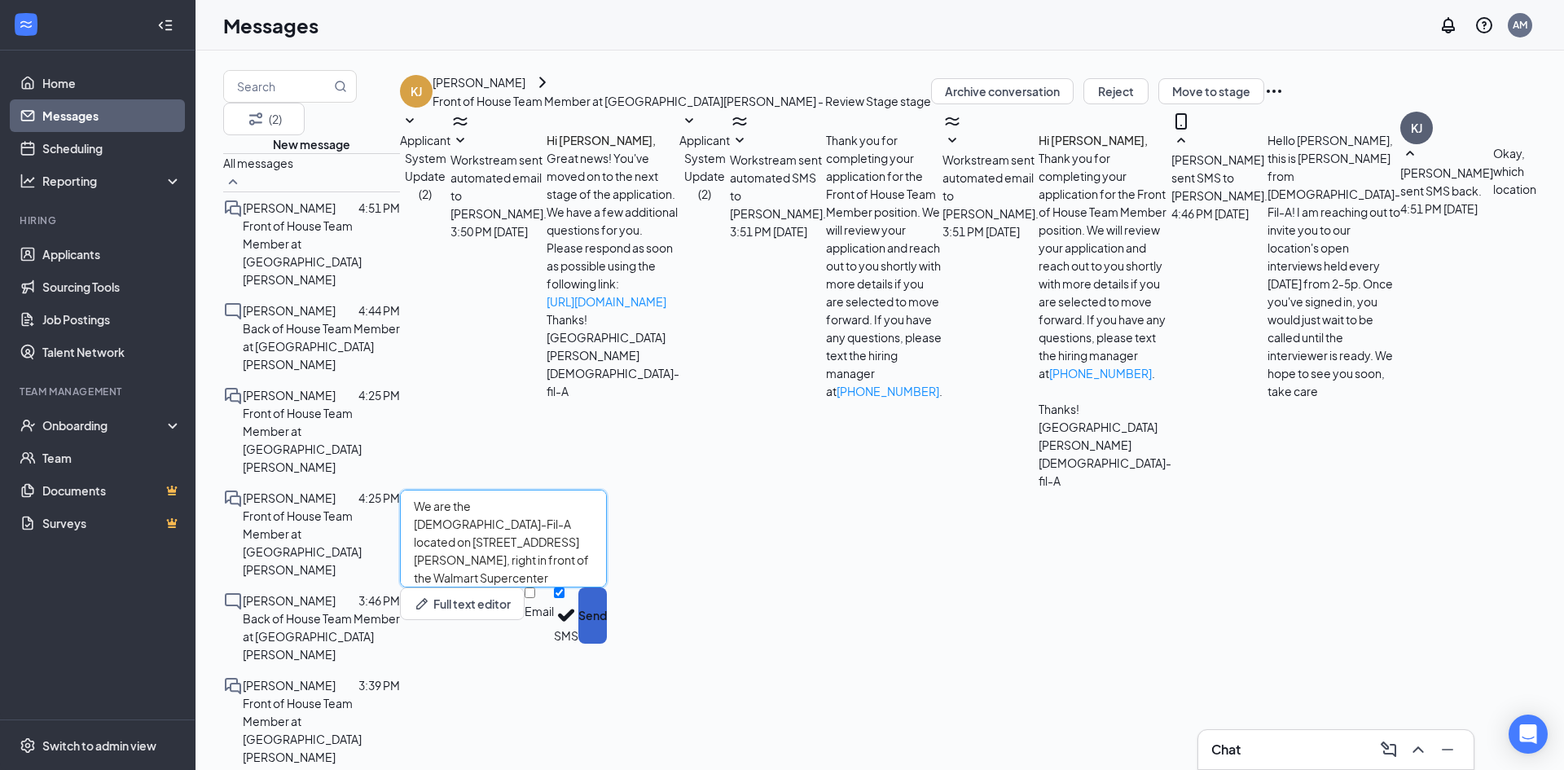
type textarea "We are the [DEMOGRAPHIC_DATA]-Fil-A located on [STREET_ADDRESS][PERSON_NAME], r…"
click at [607, 643] on button "Send" at bounding box center [592, 615] width 29 height 56
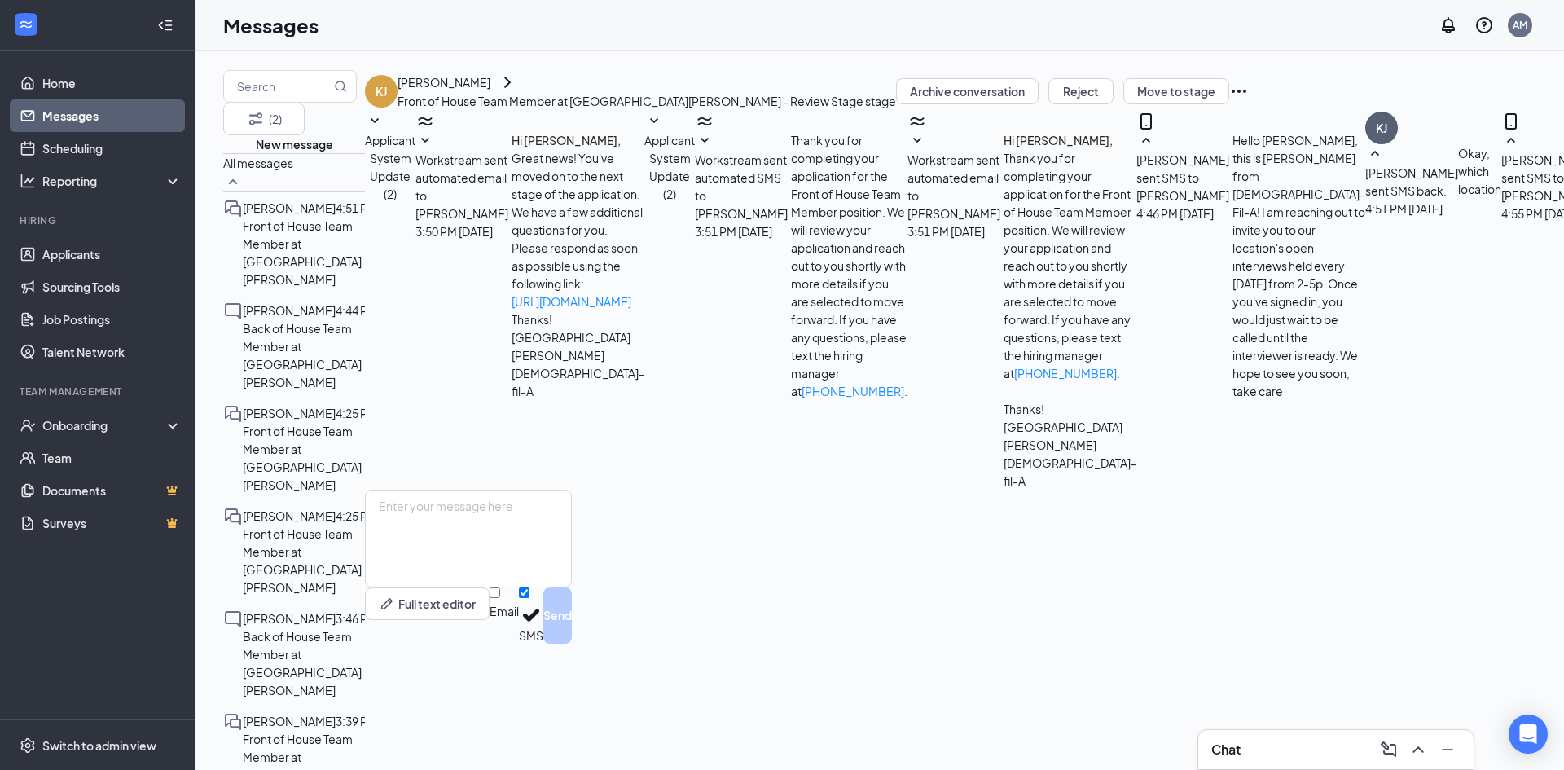
scroll to position [168, 0]
click at [572, 587] on textarea at bounding box center [468, 538] width 207 height 98
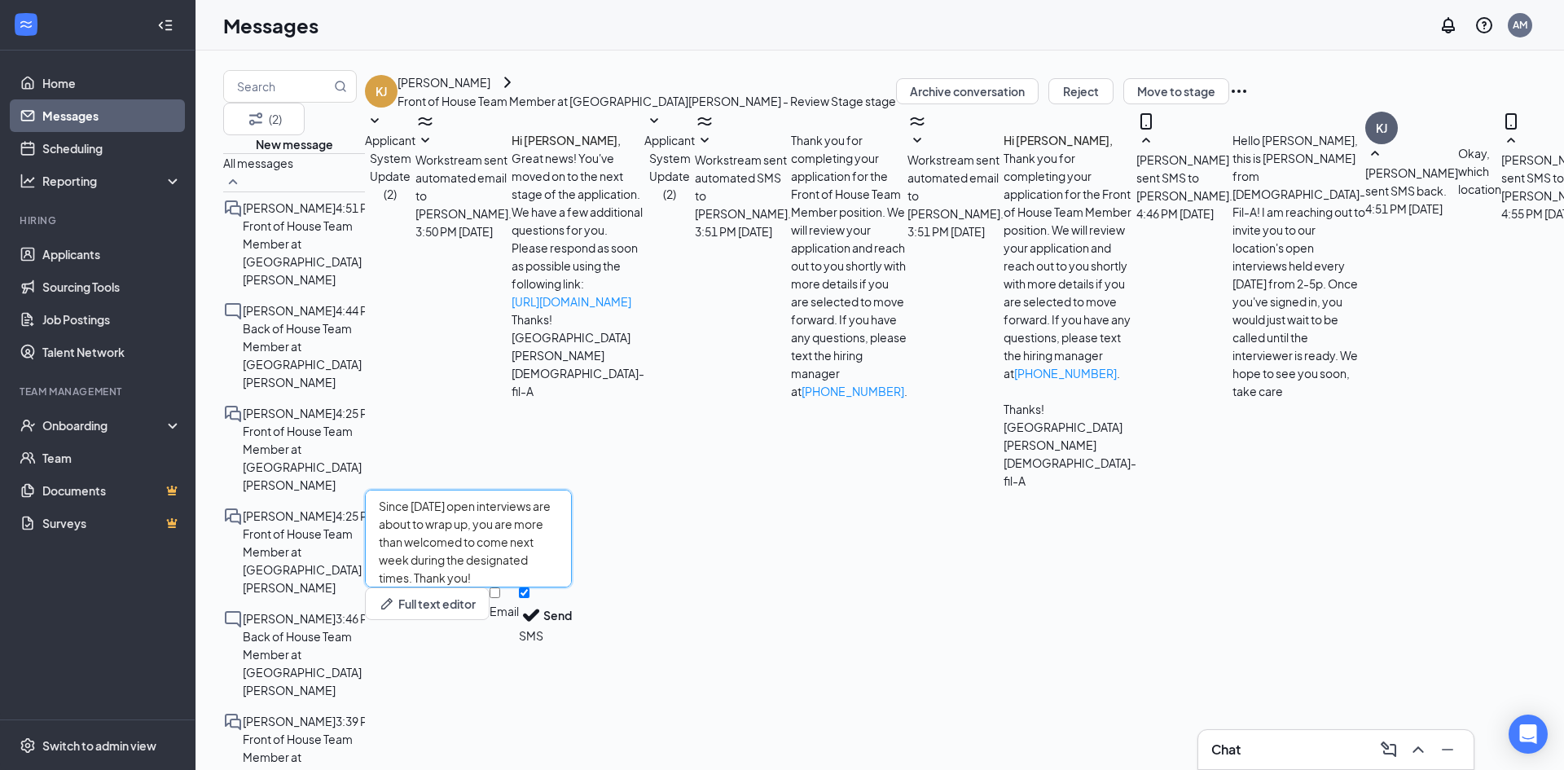
click at [572, 587] on textarea "Since [DATE] open interviews are about to wrap up, you are more than welcomed t…" at bounding box center [468, 538] width 207 height 98
type textarea "Since [DATE] open interviews are about to wrap up, you are more than welcomed t…"
click at [572, 643] on button "Send" at bounding box center [557, 615] width 29 height 56
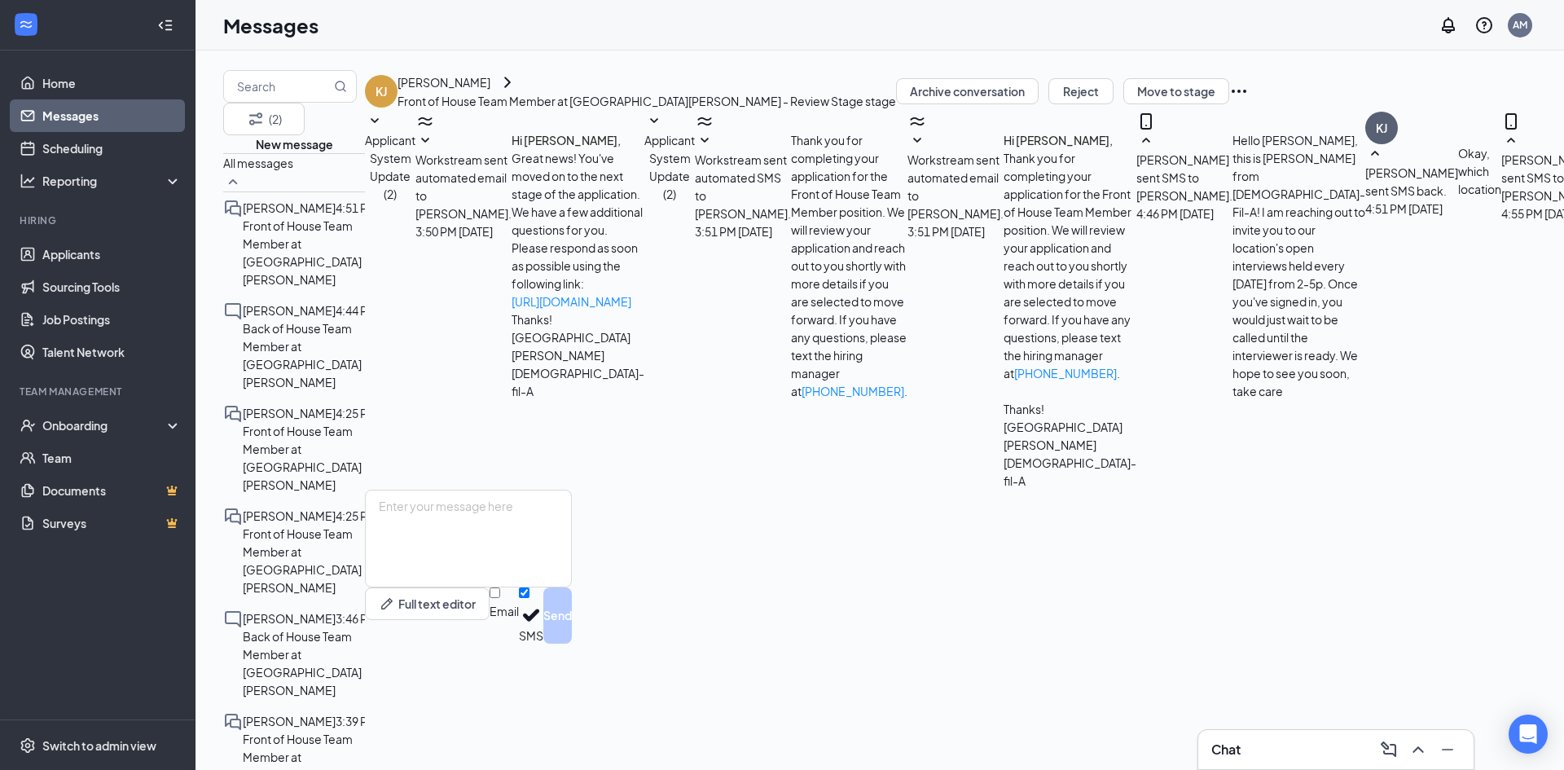
scroll to position [274, 0]
